Goal: Use online tool/utility: Utilize a website feature to perform a specific function

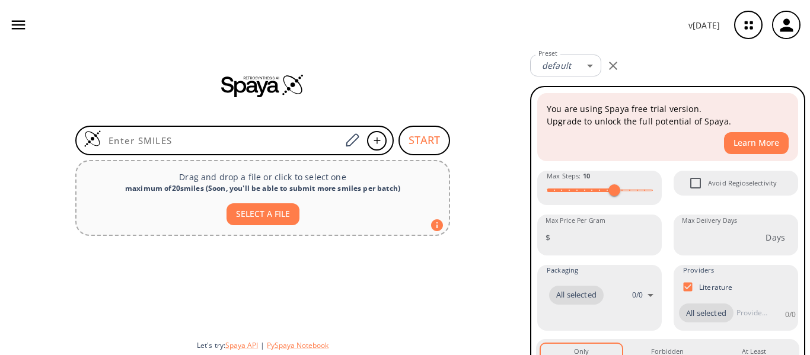
click at [752, 24] on icon "button" at bounding box center [748, 24] width 31 height 31
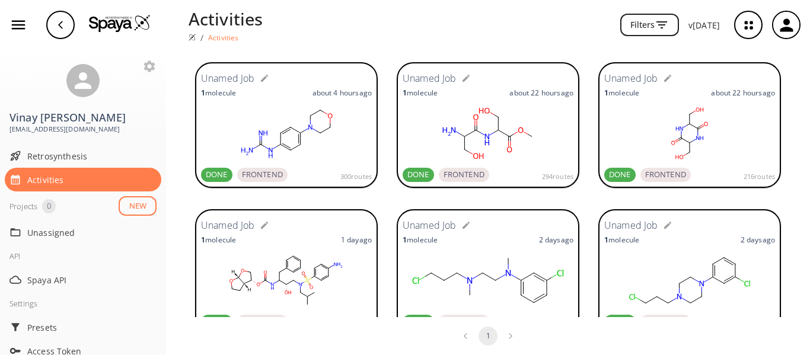
scroll to position [415, 0]
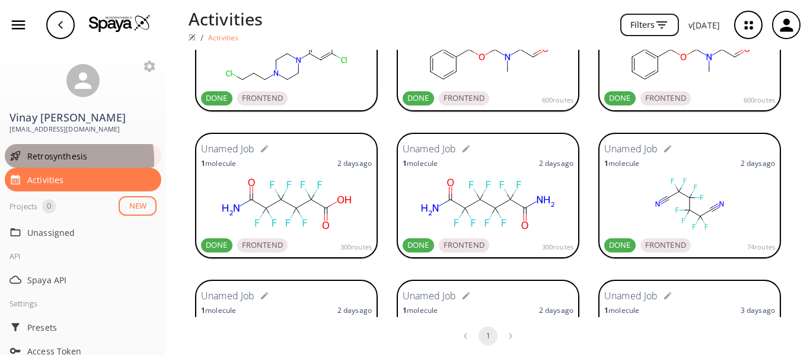
click at [50, 161] on span "Retrosynthesis" at bounding box center [91, 156] width 129 height 12
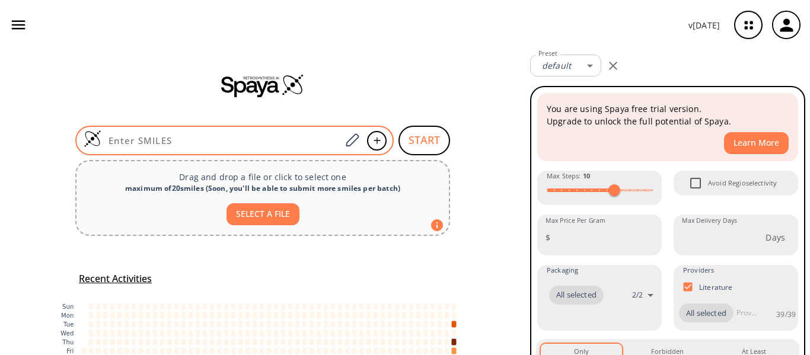
click at [247, 142] on input at bounding box center [221, 141] width 240 height 12
paste input "C1=C(C=CC(Br)=C1)C#N"
type input "C1=C(C=CC(Br)=C1)C#N"
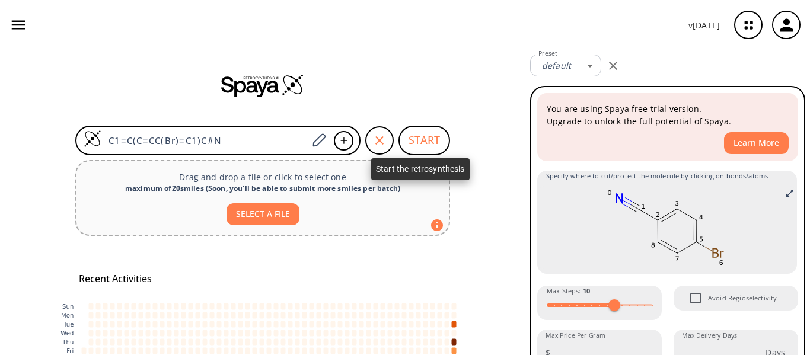
click at [419, 142] on button "START" at bounding box center [424, 141] width 52 height 30
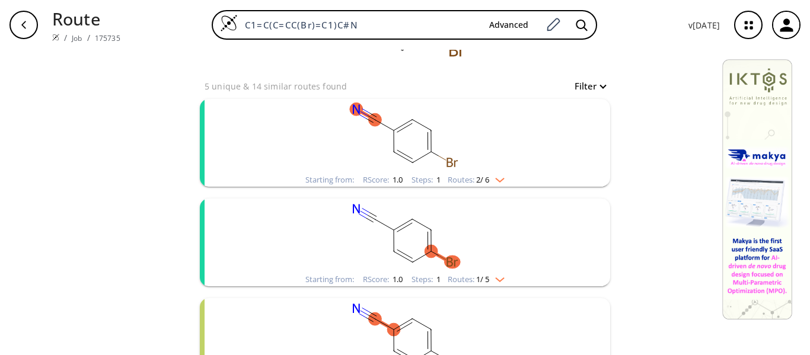
scroll to position [119, 0]
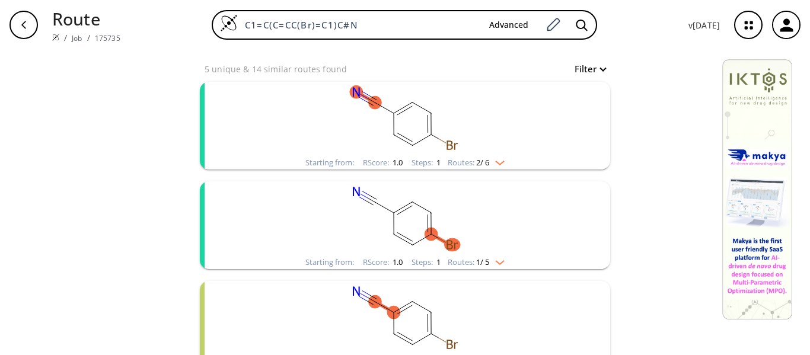
click at [500, 163] on img "clusters" at bounding box center [496, 160] width 15 height 9
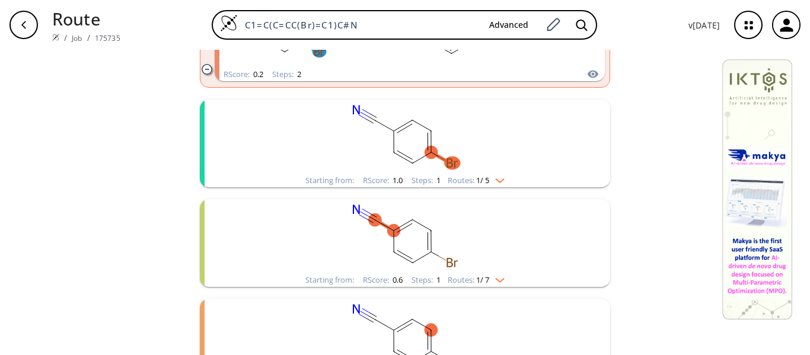
scroll to position [415, 0]
click at [499, 182] on div "Routes: 1 / 5" at bounding box center [476, 180] width 57 height 8
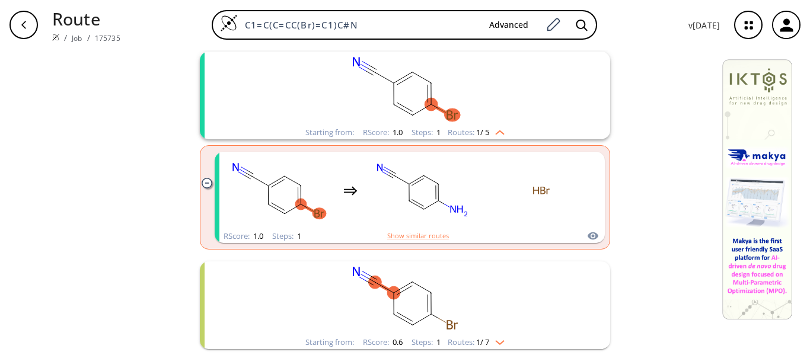
scroll to position [534, 0]
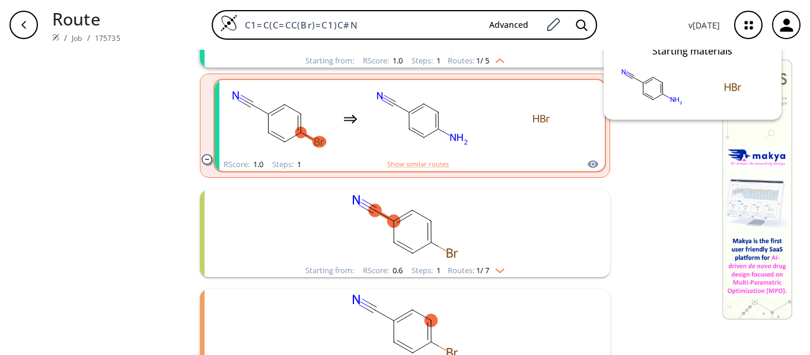
click at [588, 165] on icon "clusters" at bounding box center [593, 165] width 11 height 8
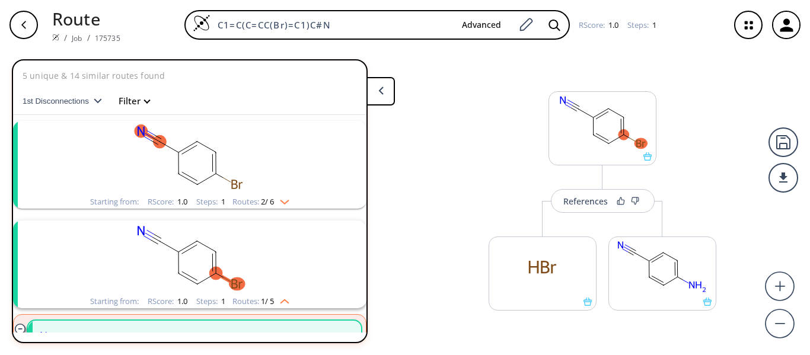
click at [384, 89] on button at bounding box center [380, 91] width 28 height 28
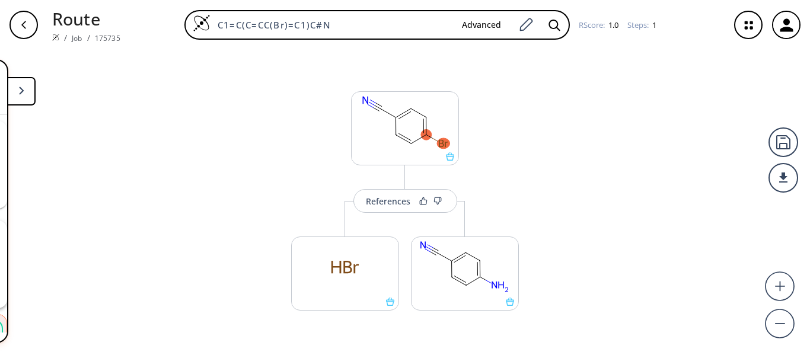
click at [30, 95] on button at bounding box center [21, 91] width 28 height 28
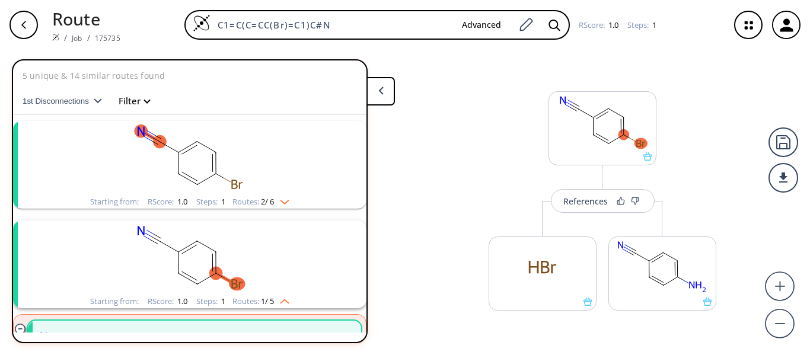
click at [98, 101] on icon "button" at bounding box center [98, 100] width 8 height 5
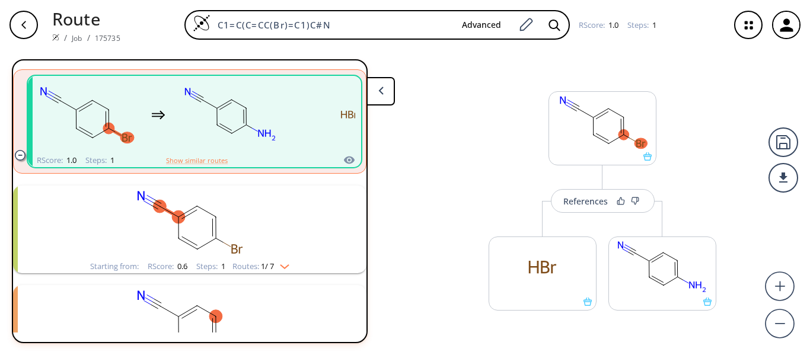
scroll to position [464, 0]
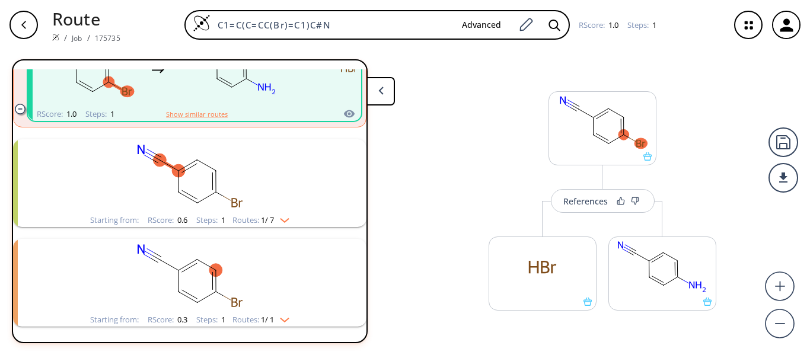
click at [285, 218] on img "clusters" at bounding box center [281, 217] width 15 height 9
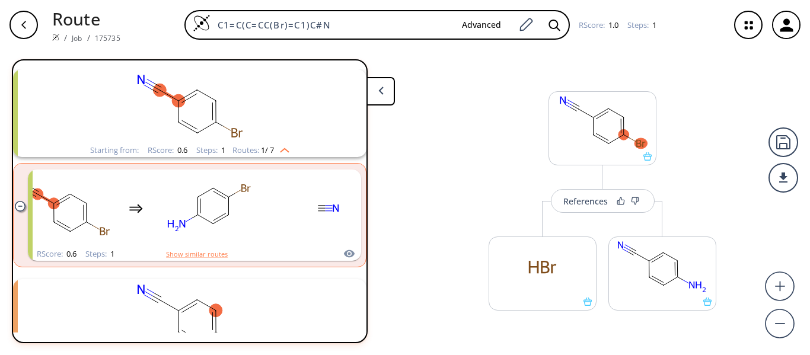
scroll to position [515, 0]
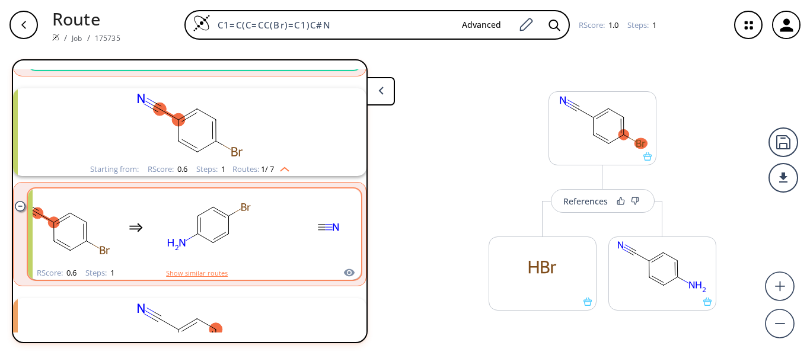
click at [209, 270] on button "Show similar routes" at bounding box center [197, 273] width 62 height 11
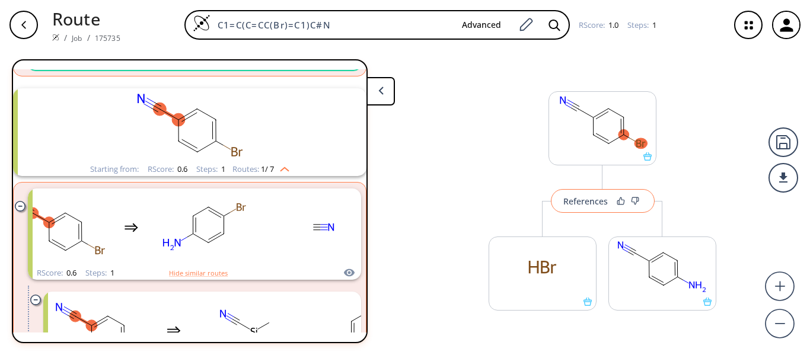
click at [579, 202] on div "References" at bounding box center [585, 201] width 44 height 8
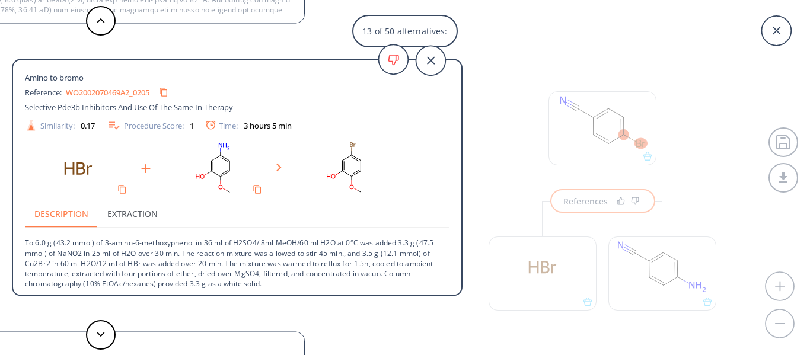
scroll to position [2, 0]
click at [282, 240] on p "To 6.0 g (43.2 mmol) of 3-amino-6-methoxyphenol in 36 ml of H2SO4/l8ml MeOH/60 …" at bounding box center [237, 256] width 425 height 60
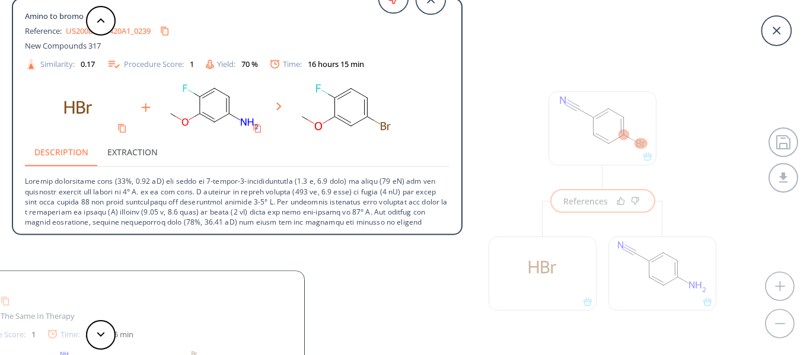
scroll to position [0, 0]
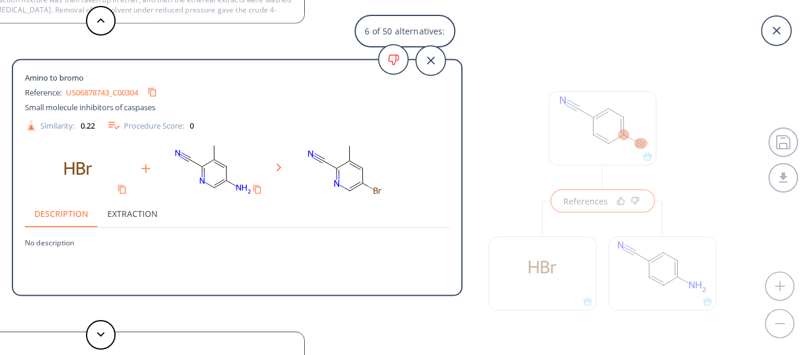
click at [295, 208] on div "Description Extraction" at bounding box center [237, 213] width 425 height 28
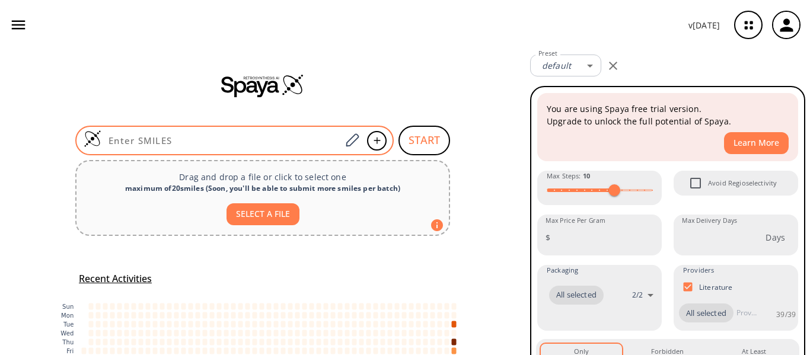
click at [129, 142] on input at bounding box center [221, 141] width 240 height 12
click at [244, 141] on input at bounding box center [221, 141] width 240 height 12
